Goal: Transaction & Acquisition: Book appointment/travel/reservation

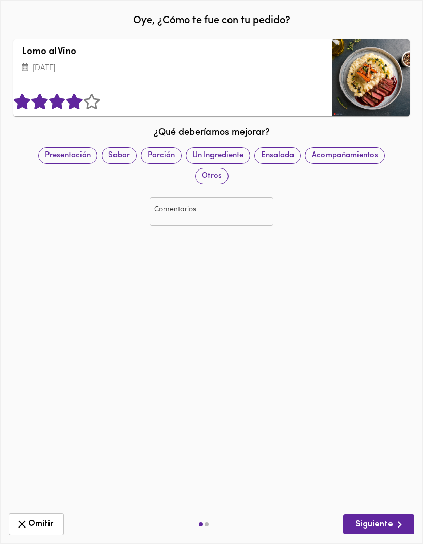
click at [101, 105] on icon at bounding box center [92, 101] width 18 height 15
click at [189, 215] on input "text" at bounding box center [211, 211] width 124 height 28
click at [169, 153] on span "Porción" at bounding box center [161, 155] width 40 height 11
click at [253, 208] on input "text" at bounding box center [211, 211] width 124 height 28
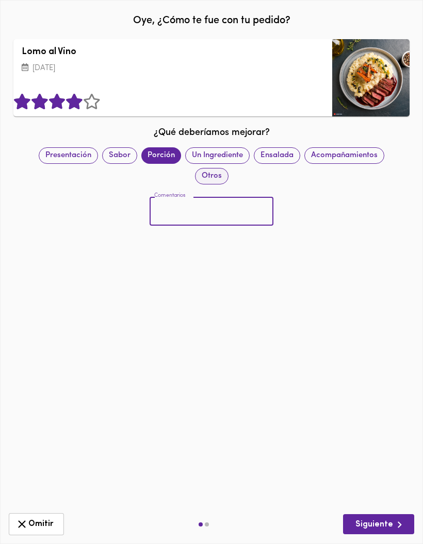
click at [220, 175] on span "Otros" at bounding box center [211, 176] width 32 height 11
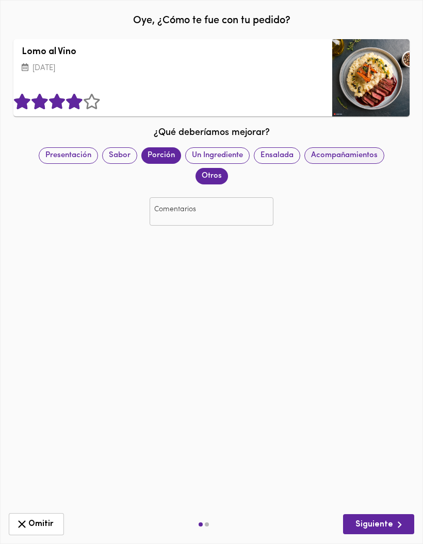
click at [346, 157] on span "Acompañamientos" at bounding box center [344, 155] width 79 height 11
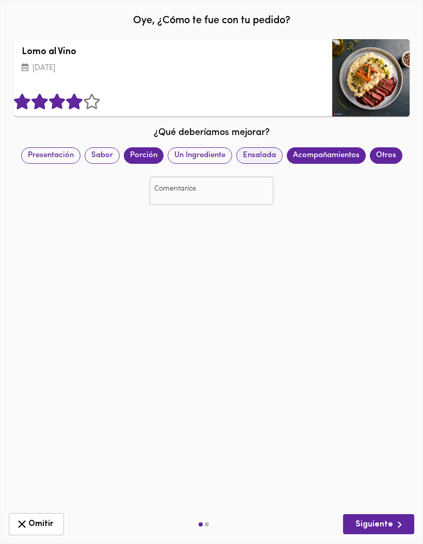
click at [282, 150] on span "Ensalada" at bounding box center [259, 155] width 45 height 11
click at [274, 156] on span "Ensalada" at bounding box center [259, 155] width 45 height 11
click at [313, 157] on span "Acompañamientos" at bounding box center [326, 155] width 79 height 11
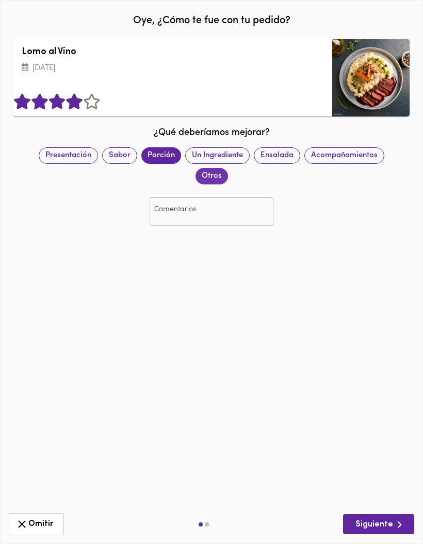
click at [228, 171] on span "Otros" at bounding box center [211, 176] width 32 height 11
click at [161, 156] on span "Porción" at bounding box center [161, 155] width 40 height 11
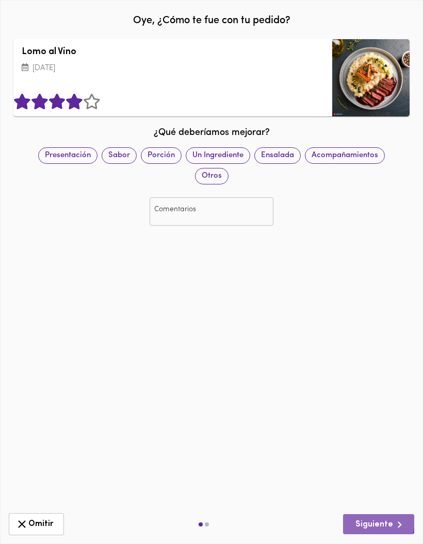
click at [361, 521] on span "Siguiente" at bounding box center [378, 524] width 55 height 13
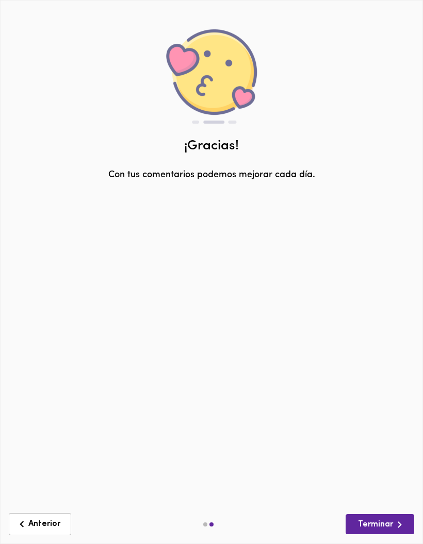
click at [363, 522] on span "Terminar" at bounding box center [380, 524] width 52 height 13
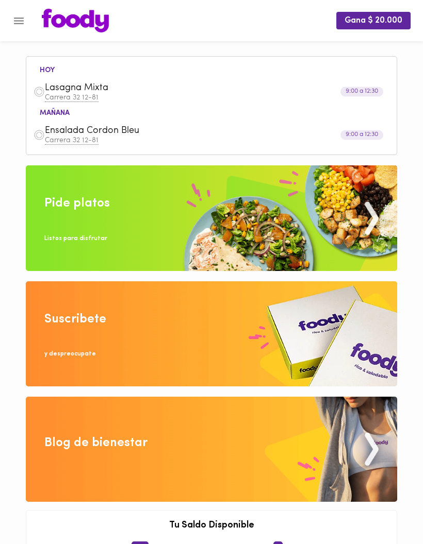
click at [80, 87] on span "Lasagna Mixta" at bounding box center [199, 88] width 308 height 12
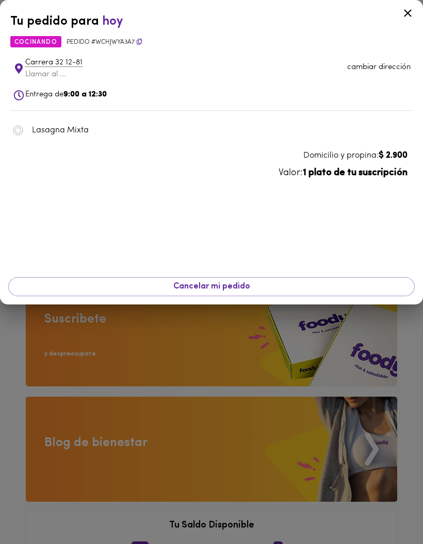
click at [360, 163] on div "Tu pedido para [DATE] cocinando Pedido # WCHjWyA3a7 Carrera 32 12-81 Llamar al …" at bounding box center [211, 90] width 423 height 180
click at [408, 9] on icon at bounding box center [407, 13] width 13 height 13
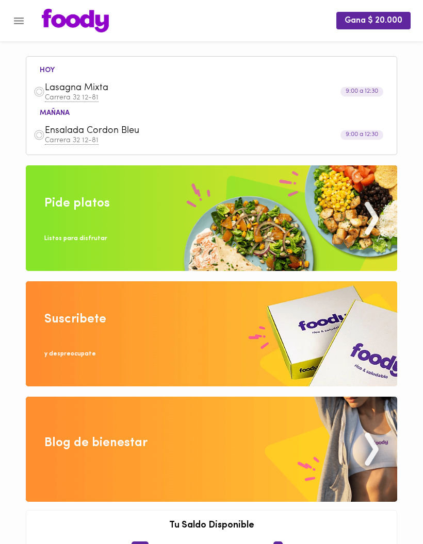
click at [355, 143] on p "Carrera 32 12-81" at bounding box center [217, 140] width 344 height 7
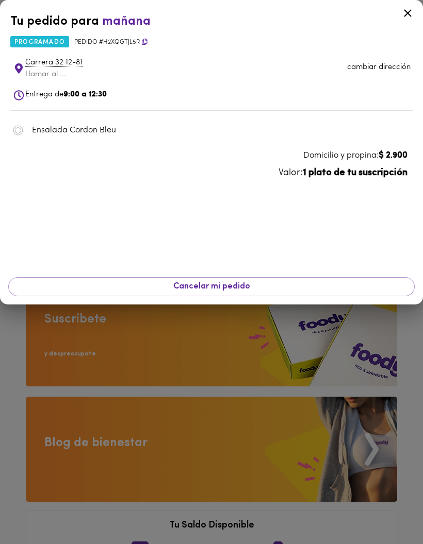
click at [375, 354] on div at bounding box center [211, 272] width 423 height 544
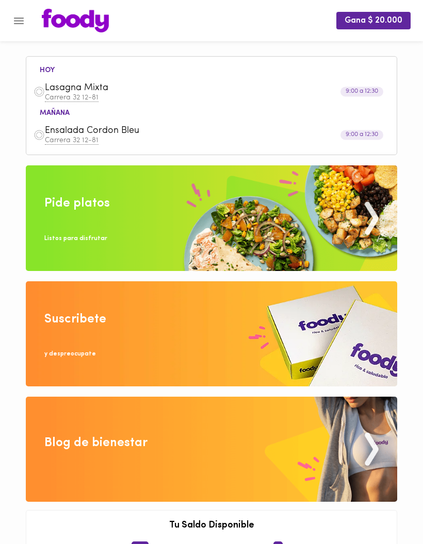
click at [27, 23] on button "Menu" at bounding box center [18, 20] width 25 height 25
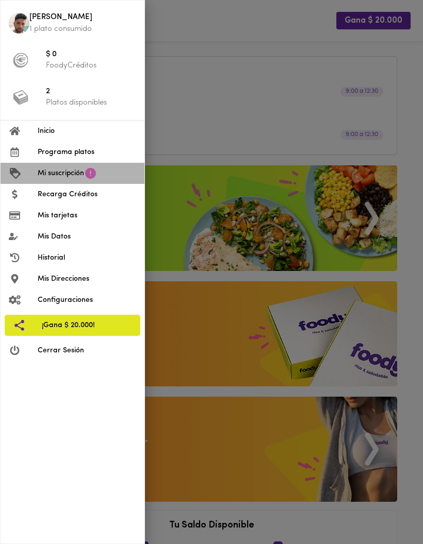
click at [46, 175] on span "Mi suscripción" at bounding box center [61, 173] width 46 height 11
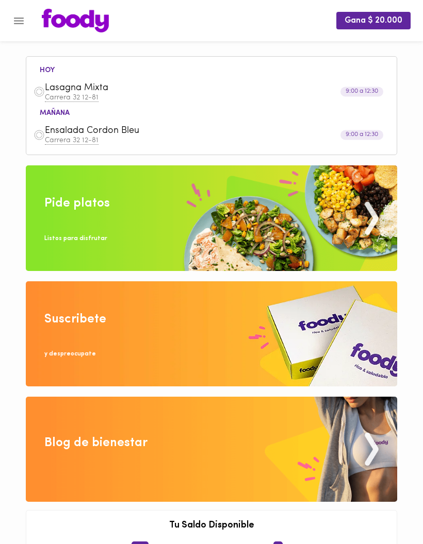
click at [18, 21] on icon "Menu" at bounding box center [19, 21] width 10 height 7
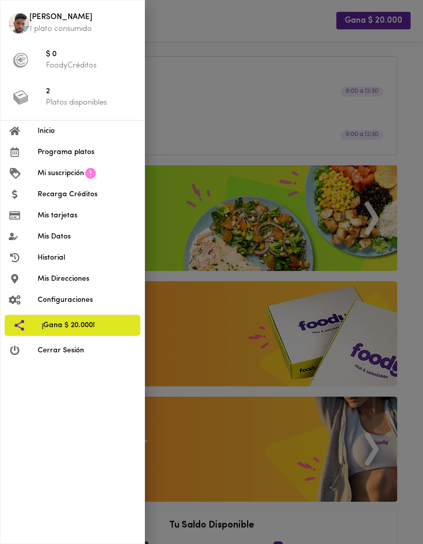
click at [96, 156] on span "Programa platos" at bounding box center [87, 152] width 98 height 11
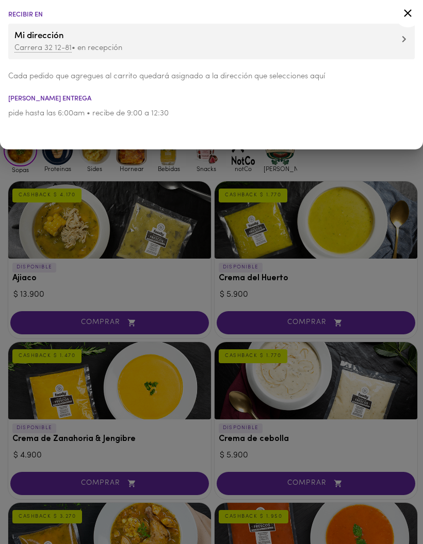
click at [406, 10] on icon at bounding box center [407, 13] width 13 height 13
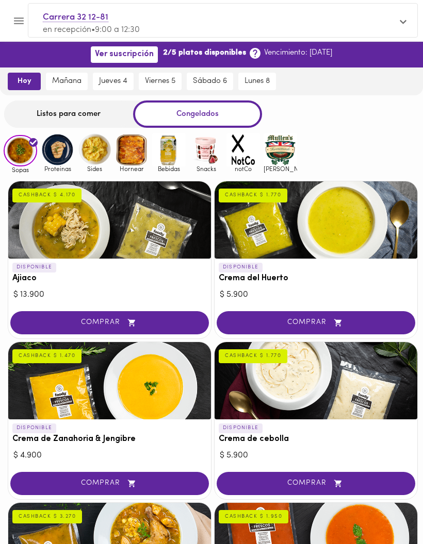
click at [120, 85] on span "jueves 4" at bounding box center [113, 81] width 28 height 9
click at [93, 106] on div "Listos para comer" at bounding box center [68, 114] width 129 height 27
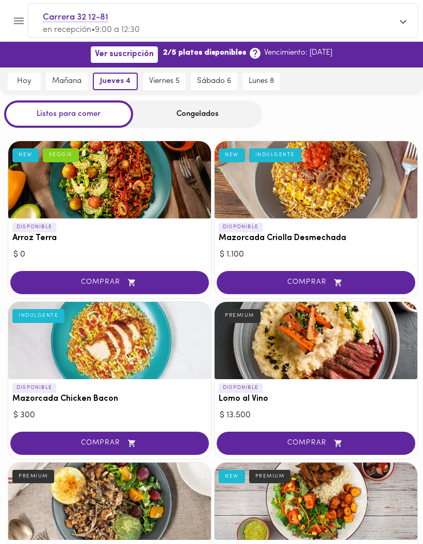
scroll to position [1, 0]
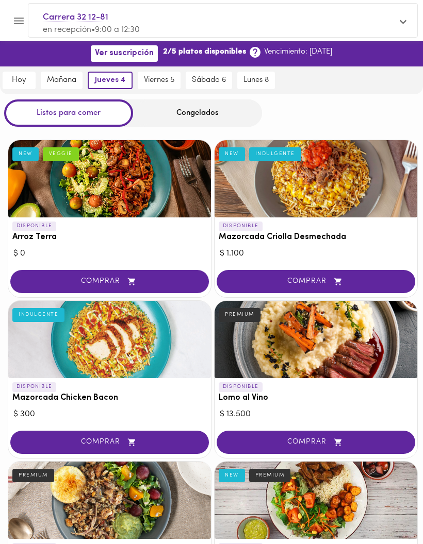
click at [382, 355] on div at bounding box center [315, 339] width 203 height 77
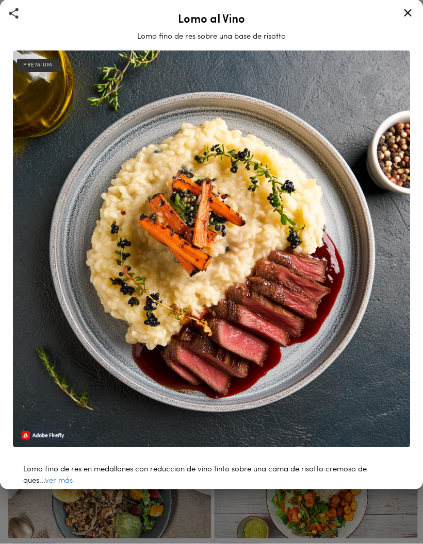
scroll to position [42, 0]
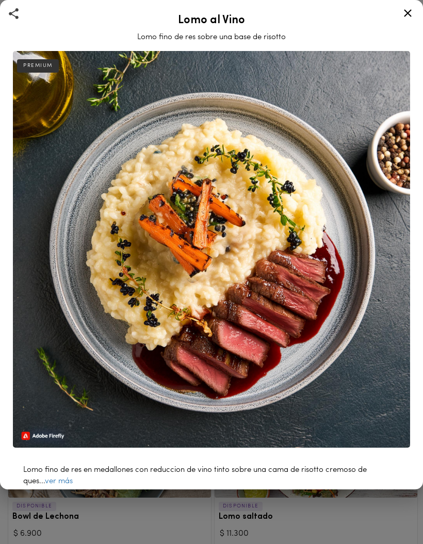
click at [410, 9] on icon at bounding box center [407, 13] width 13 height 13
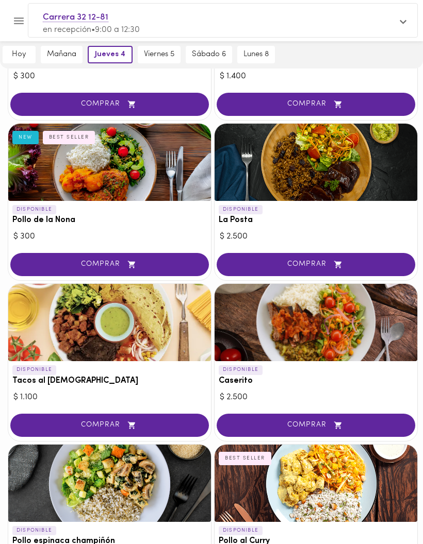
scroll to position [664, 0]
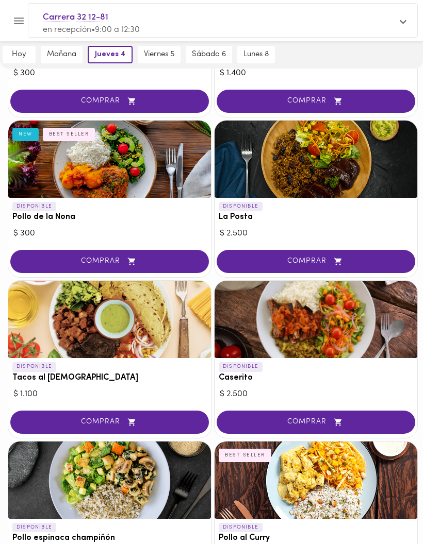
click at [39, 334] on div at bounding box center [109, 319] width 203 height 77
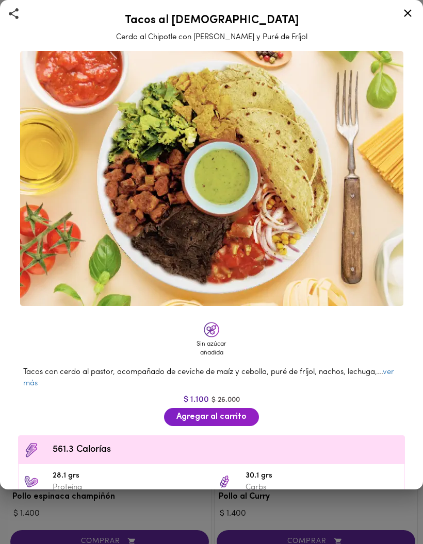
click at [404, 11] on icon at bounding box center [407, 13] width 13 height 13
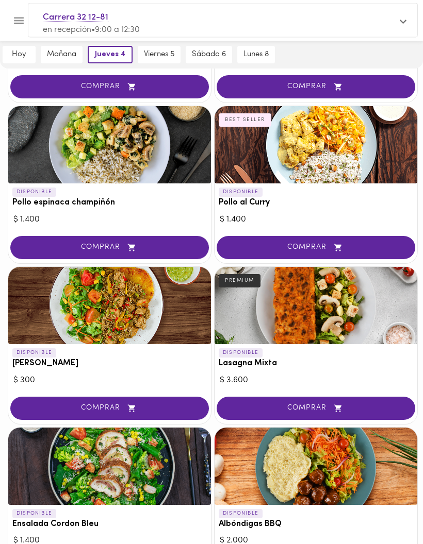
scroll to position [1010, 0]
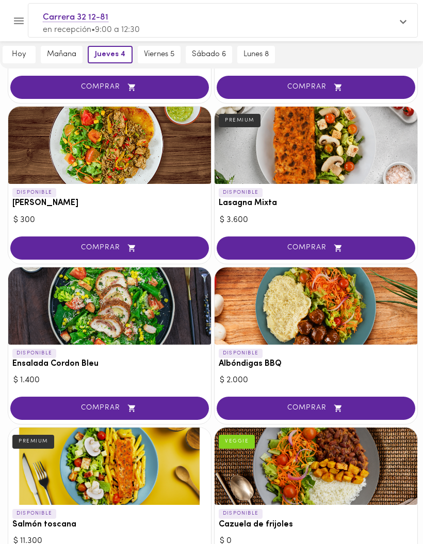
click at [349, 287] on div at bounding box center [315, 305] width 203 height 77
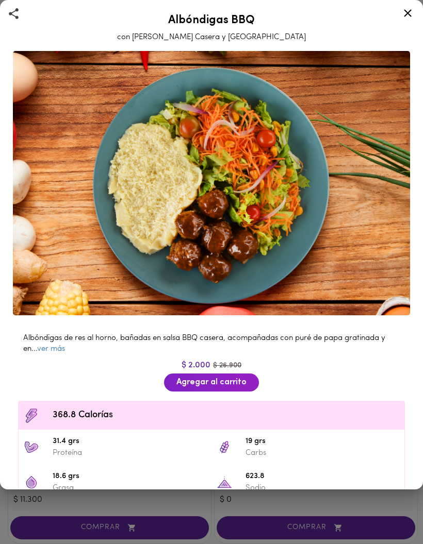
click at [409, 10] on icon at bounding box center [407, 13] width 13 height 13
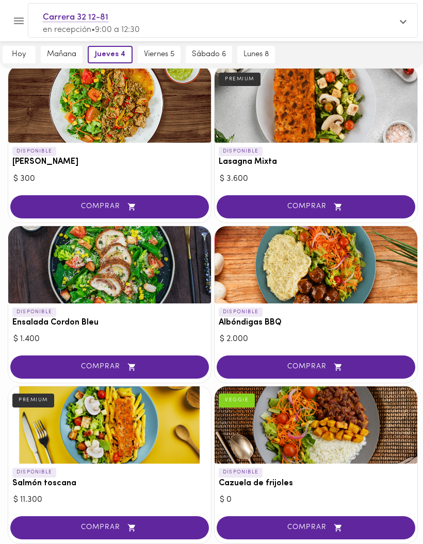
click at [378, 110] on div at bounding box center [315, 103] width 203 height 77
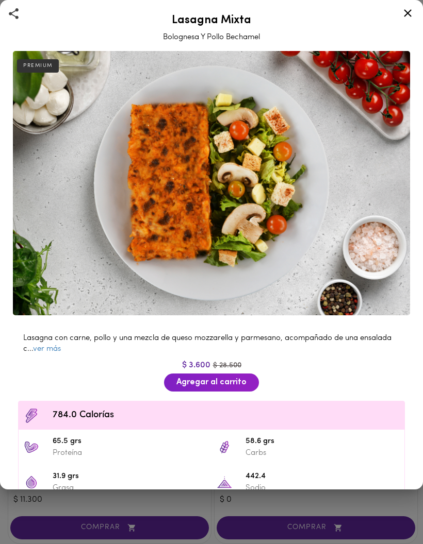
click at [409, 10] on icon at bounding box center [407, 13] width 13 height 13
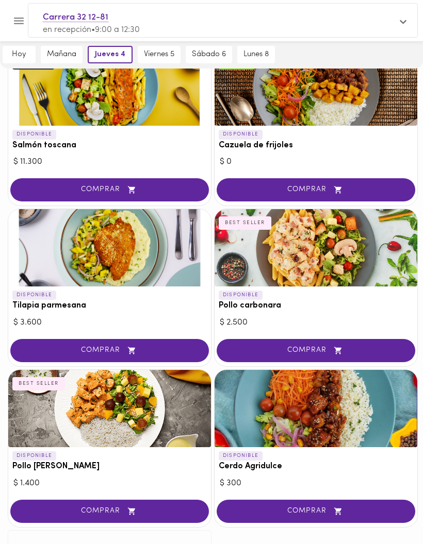
scroll to position [1597, 0]
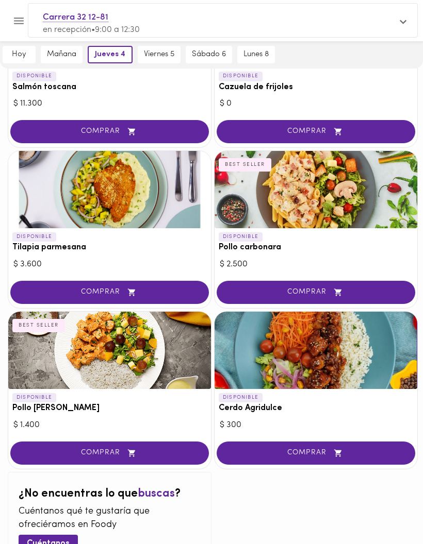
click at [352, 347] on div at bounding box center [315, 350] width 203 height 77
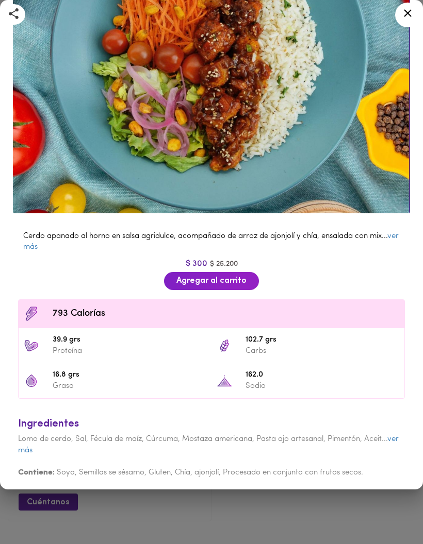
scroll to position [165, 0]
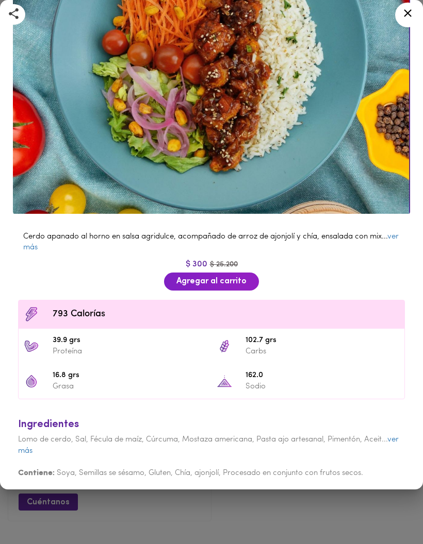
click at [409, 15] on icon at bounding box center [408, 13] width 8 height 8
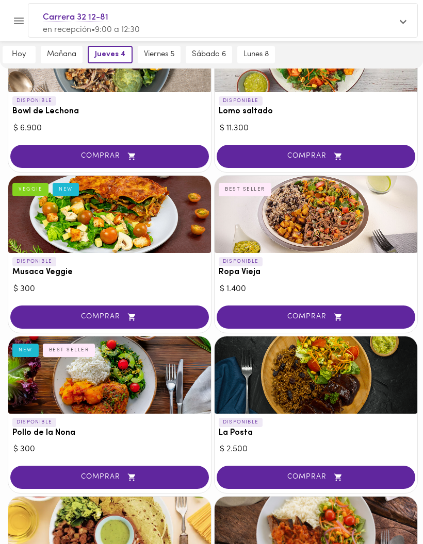
scroll to position [448, 0]
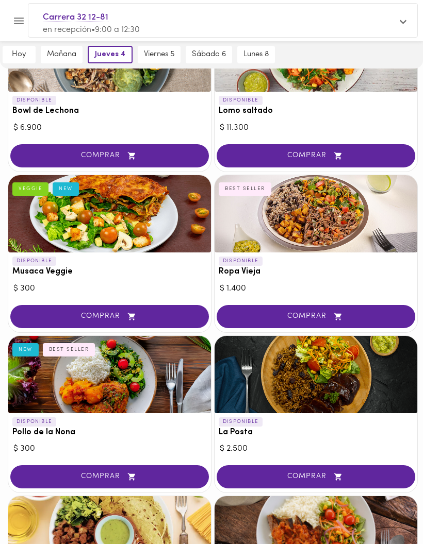
click at [354, 217] on div at bounding box center [315, 213] width 203 height 77
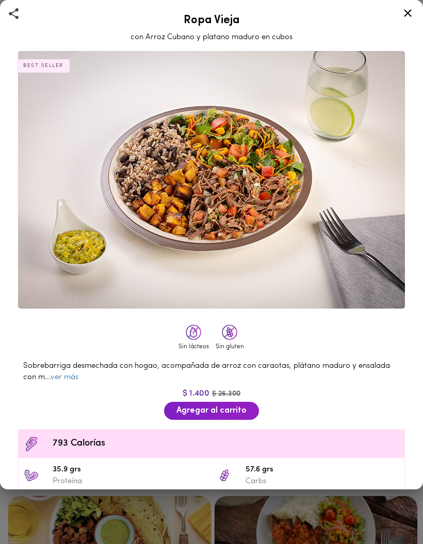
scroll to position [490, 0]
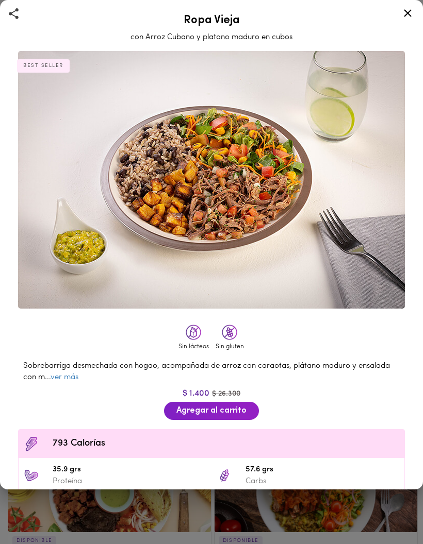
click at [406, 13] on icon at bounding box center [407, 13] width 13 height 13
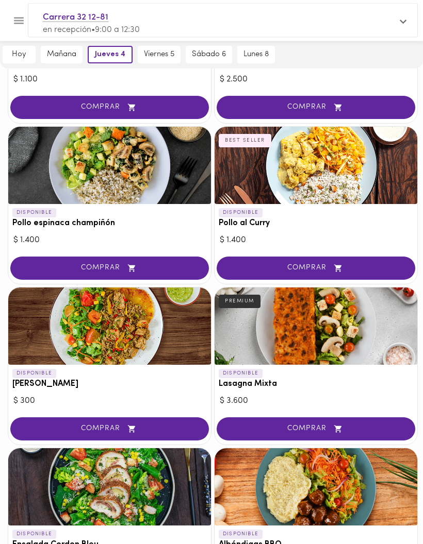
scroll to position [981, 0]
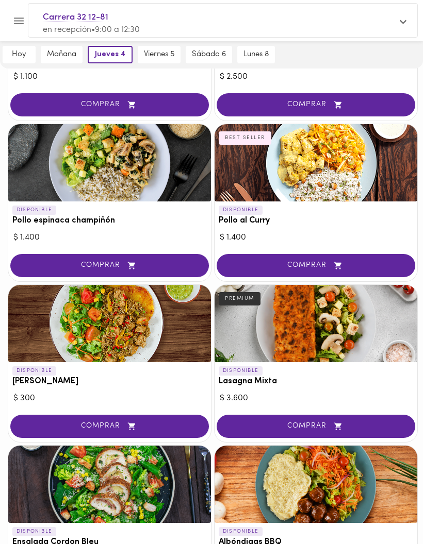
click at [28, 334] on div at bounding box center [109, 323] width 203 height 77
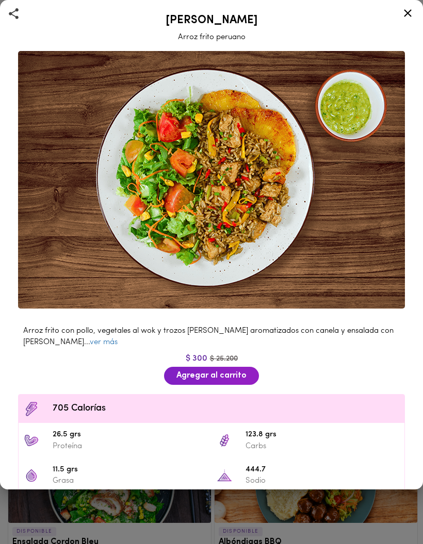
scroll to position [1023, 0]
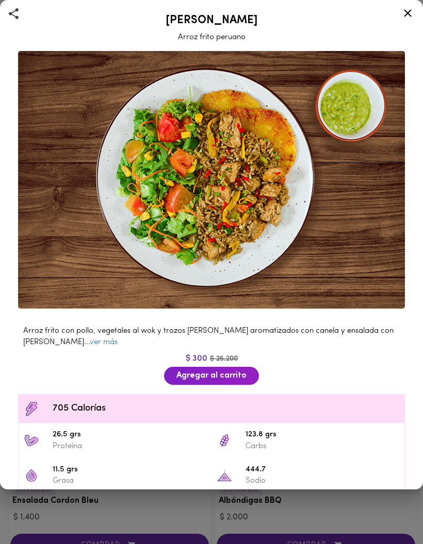
click at [304, 496] on div at bounding box center [211, 272] width 423 height 544
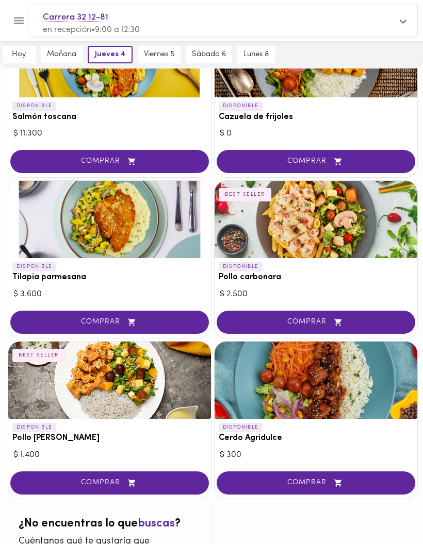
scroll to position [1591, 0]
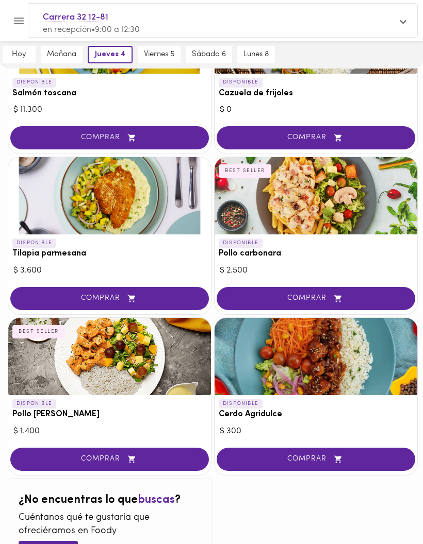
click at [35, 195] on div at bounding box center [109, 195] width 203 height 77
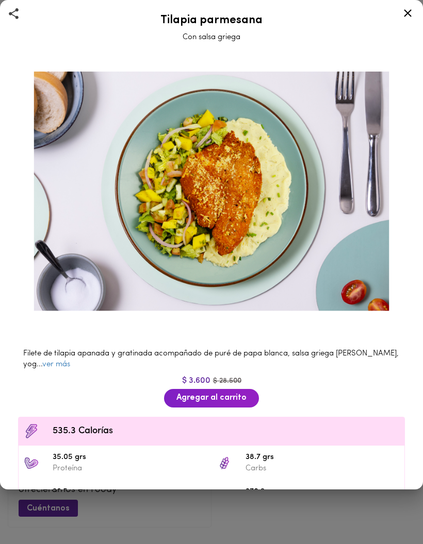
click at [412, 15] on icon at bounding box center [407, 13] width 13 height 13
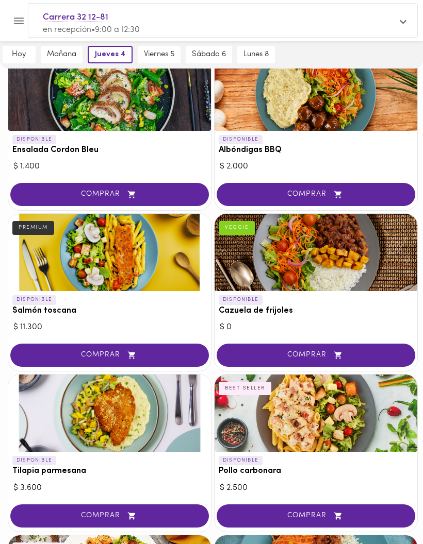
scroll to position [1373, 0]
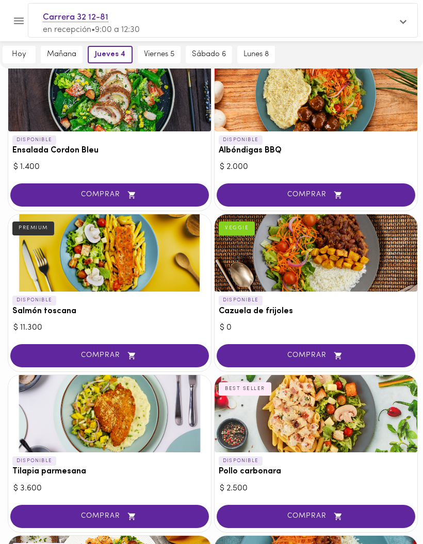
click at [325, 259] on div at bounding box center [315, 252] width 203 height 77
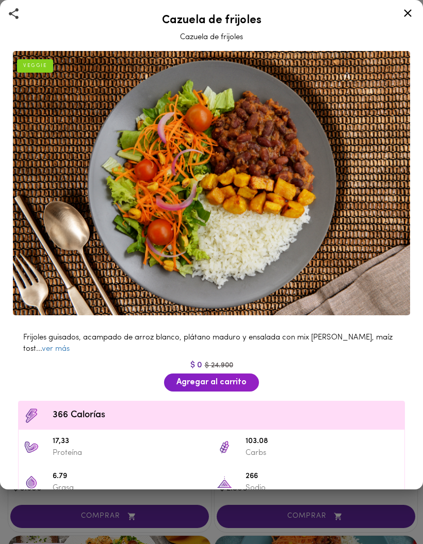
click at [408, 6] on div at bounding box center [407, 15] width 25 height 25
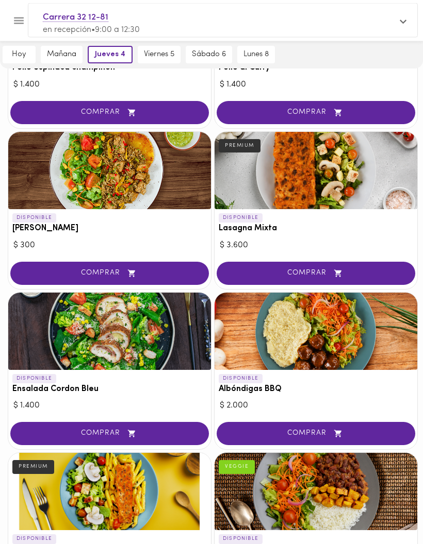
scroll to position [1103, 0]
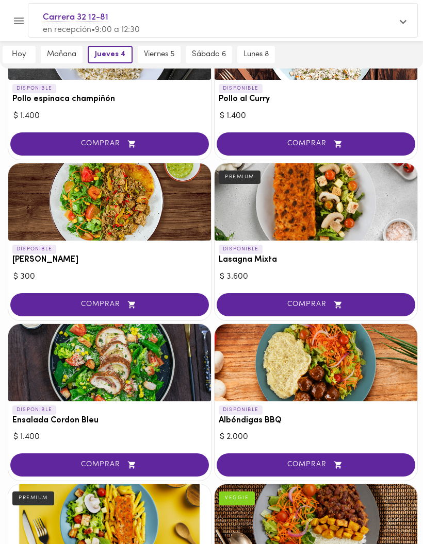
click at [363, 335] on div at bounding box center [315, 362] width 203 height 77
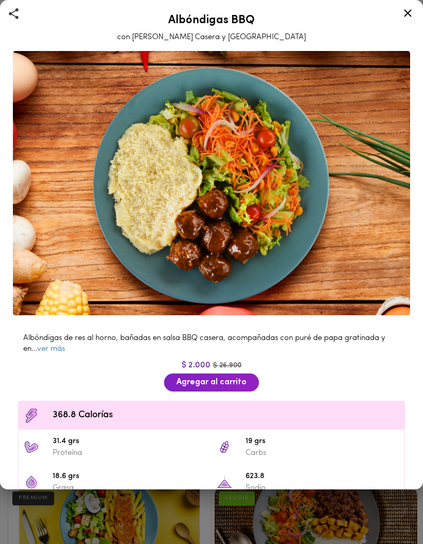
click at [404, 8] on icon at bounding box center [407, 13] width 13 height 13
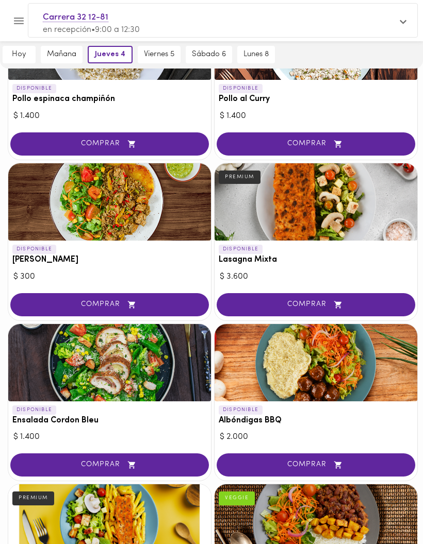
click at [348, 352] on div at bounding box center [315, 362] width 203 height 77
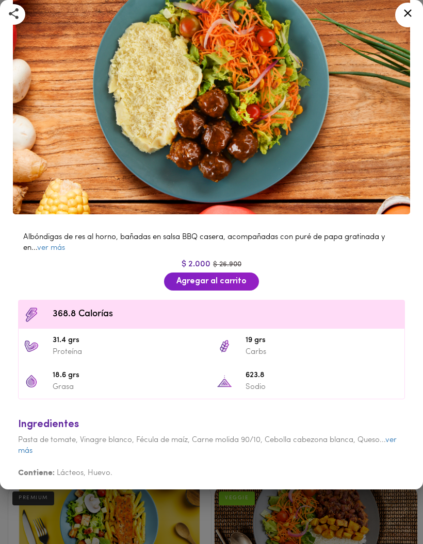
scroll to position [101, 0]
click at [404, 15] on icon at bounding box center [407, 13] width 13 height 13
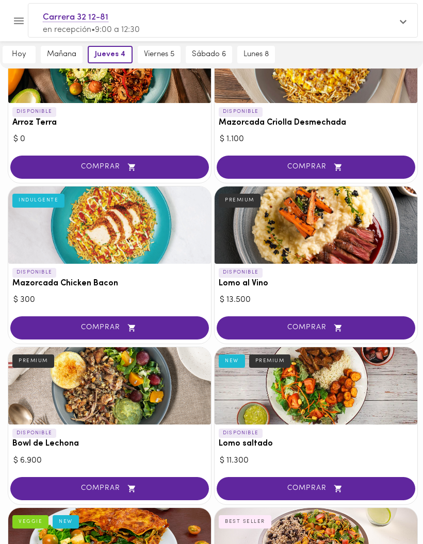
scroll to position [130, 0]
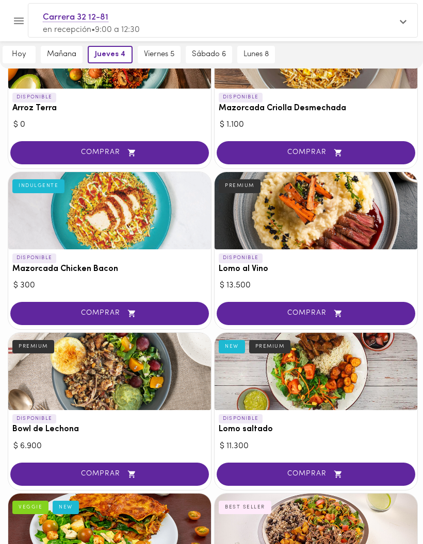
click at [329, 376] on div at bounding box center [315, 371] width 203 height 77
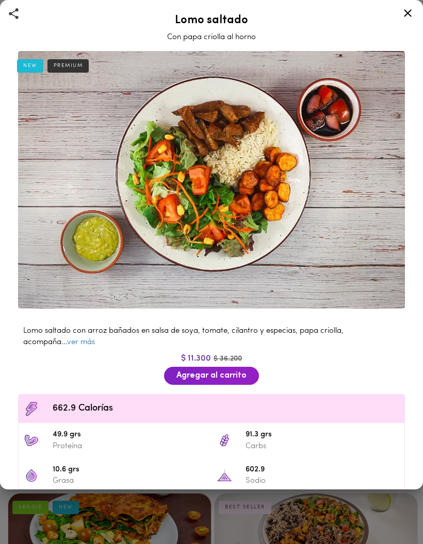
click at [405, 11] on icon at bounding box center [408, 13] width 8 height 8
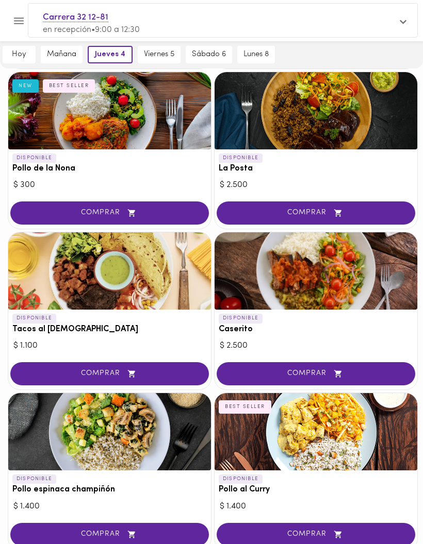
scroll to position [713, 0]
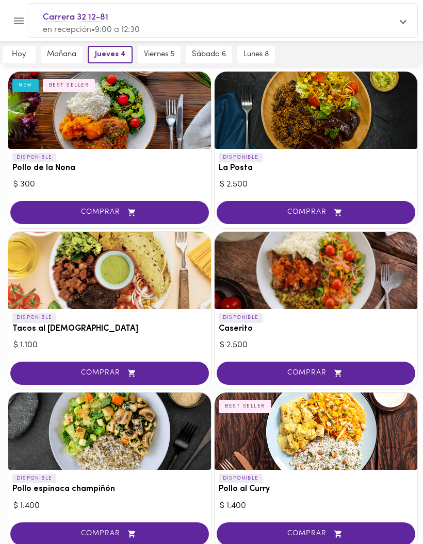
click at [337, 264] on div at bounding box center [315, 270] width 203 height 77
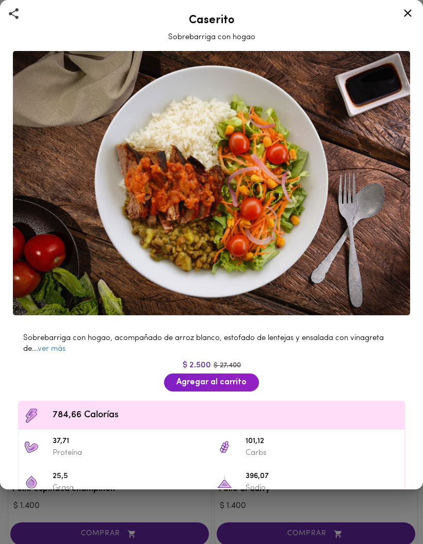
scroll to position [754, 0]
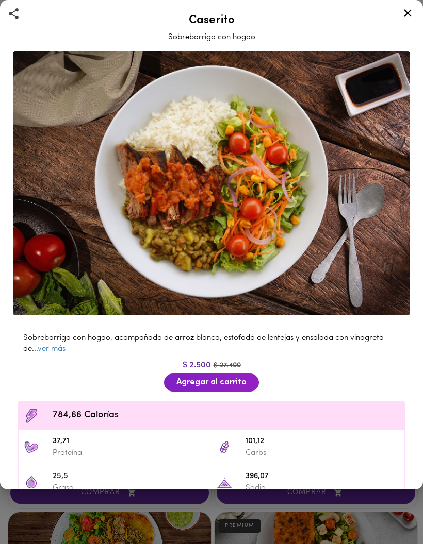
click at [54, 345] on link "ver más" at bounding box center [52, 349] width 28 height 8
click at [53, 339] on span "Sobrebarriga con hogao, acompañado de arroz blanco, estofado de lentejas y ensa…" at bounding box center [208, 343] width 371 height 19
click at [51, 293] on img at bounding box center [211, 183] width 397 height 264
click at [46, 282] on img at bounding box center [211, 183] width 397 height 264
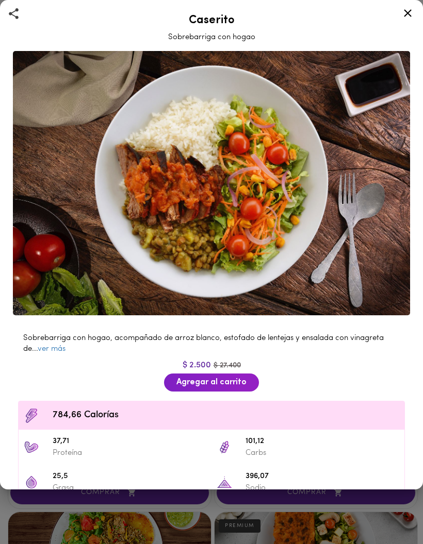
click at [47, 281] on img at bounding box center [211, 183] width 397 height 264
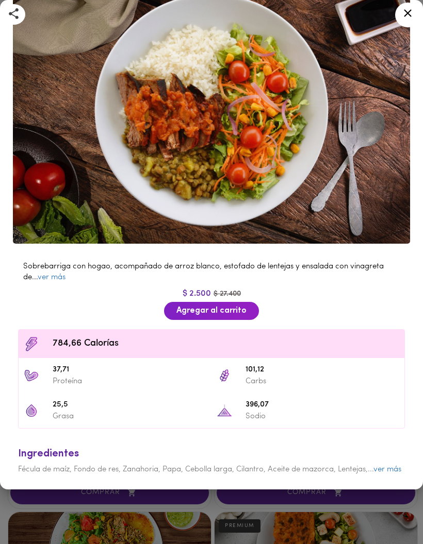
scroll to position [79, 0]
click at [57, 274] on link "ver más" at bounding box center [52, 278] width 28 height 8
click at [410, 13] on icon at bounding box center [407, 13] width 13 height 13
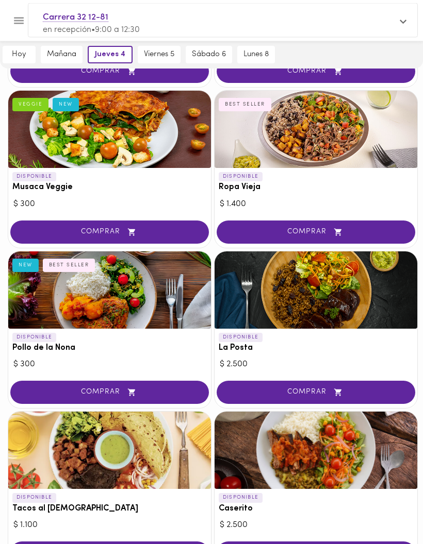
scroll to position [545, 0]
